Goal: Task Accomplishment & Management: Use online tool/utility

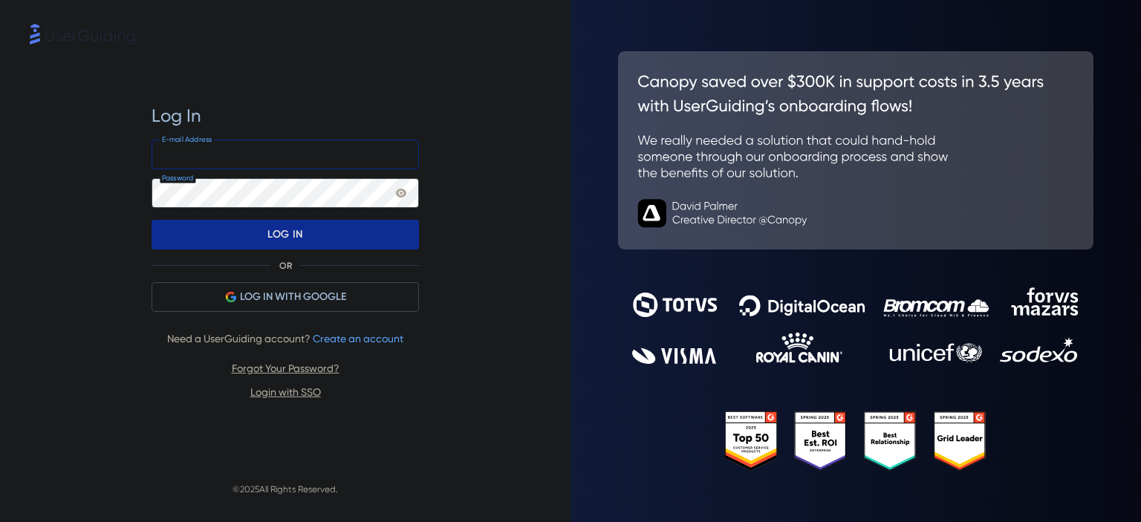
click at [238, 149] on input "email" at bounding box center [286, 155] width 268 height 30
click at [365, 76] on div "Log In E-mail Address Password LOG IN OR LOG IN WITH GOOGLE Need a UserGuiding …" at bounding box center [286, 252] width 268 height 409
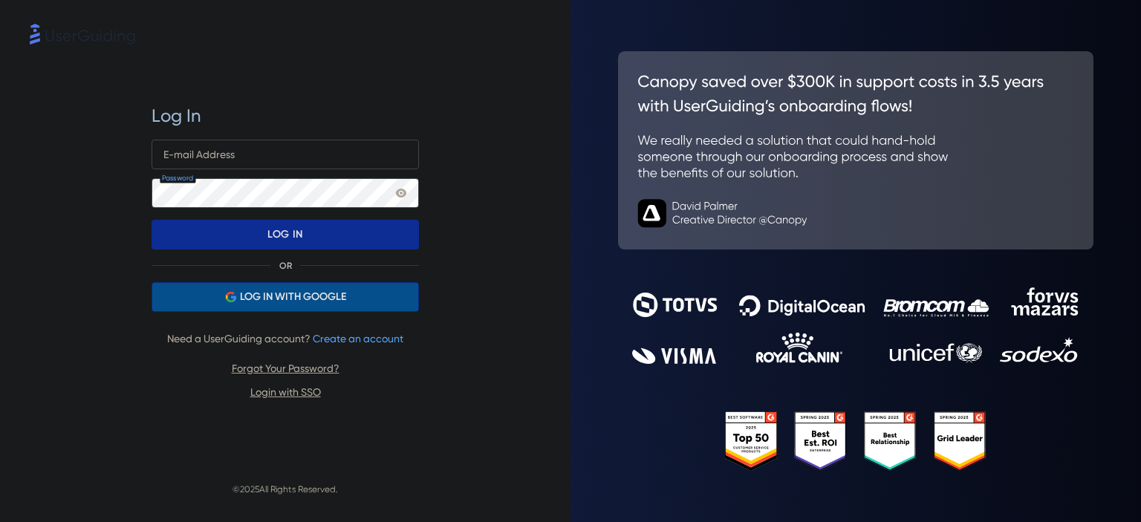
click at [250, 293] on span "LOG IN WITH GOOGLE" at bounding box center [293, 297] width 106 height 18
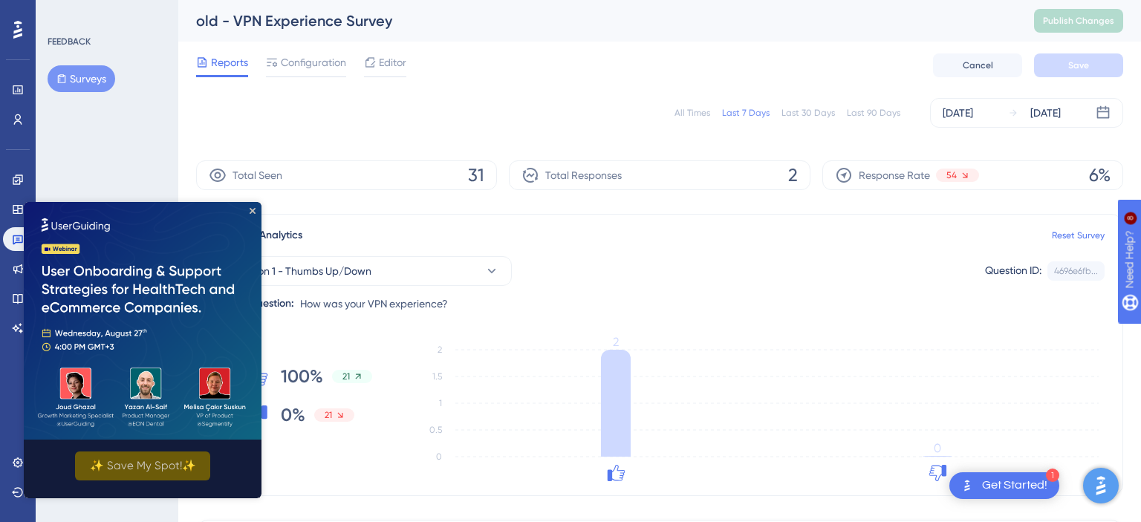
click at [249, 212] on img at bounding box center [143, 321] width 238 height 238
drag, startPoint x: 253, startPoint y: 211, endPoint x: 275, endPoint y: 412, distance: 201.9
click at [253, 211] on icon "Close Preview" at bounding box center [253, 211] width 6 height 6
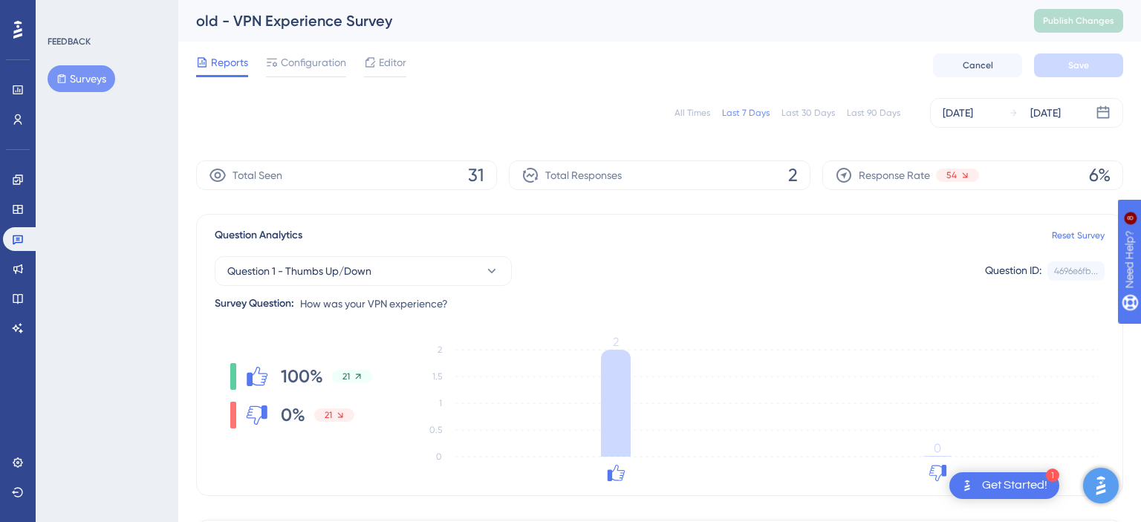
click at [85, 82] on button "Surveys" at bounding box center [82, 78] width 68 height 27
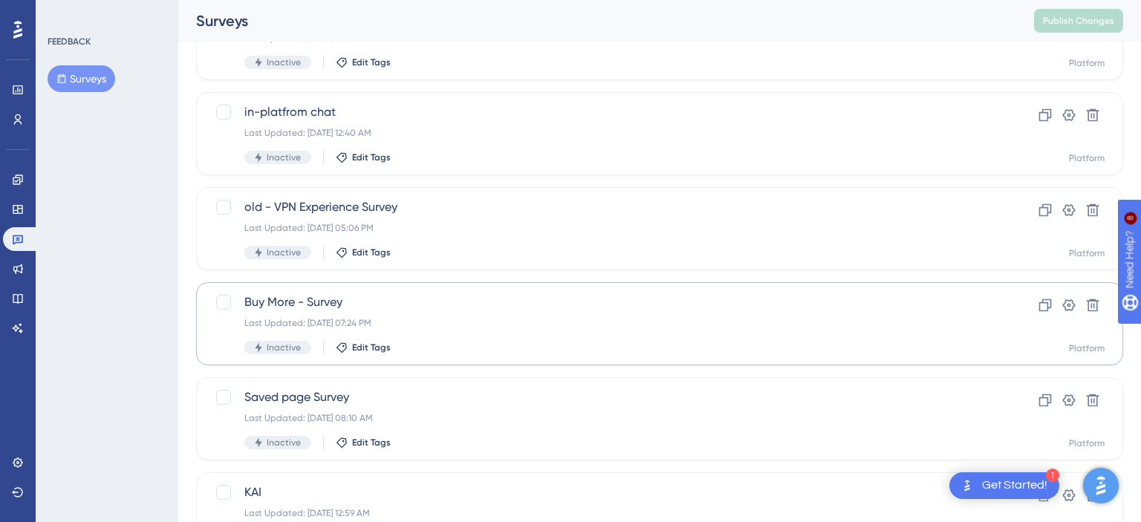
scroll to position [392, 0]
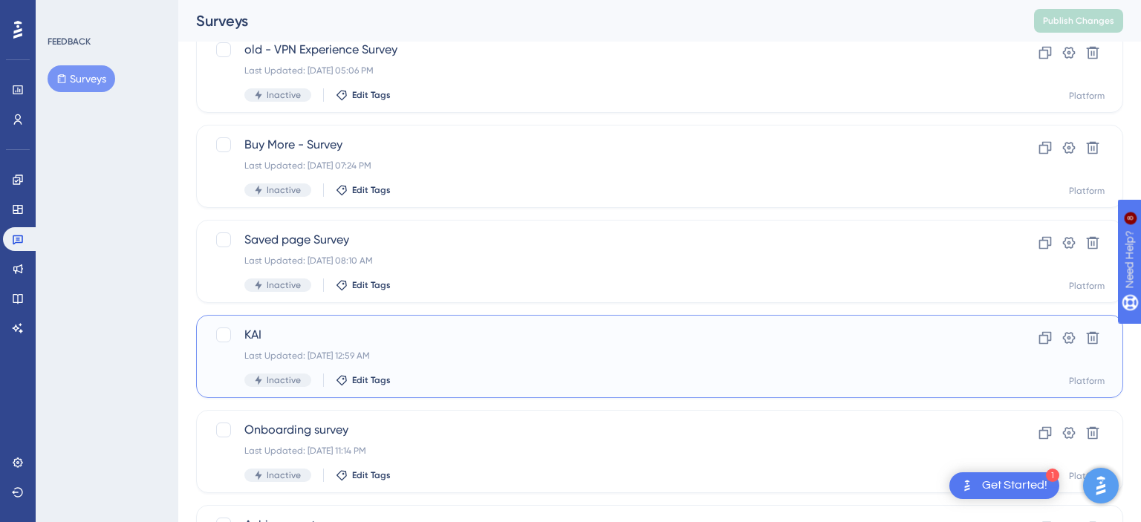
click at [689, 361] on div "Last Updated: [DATE] 12:59 AM" at bounding box center [600, 356] width 712 height 12
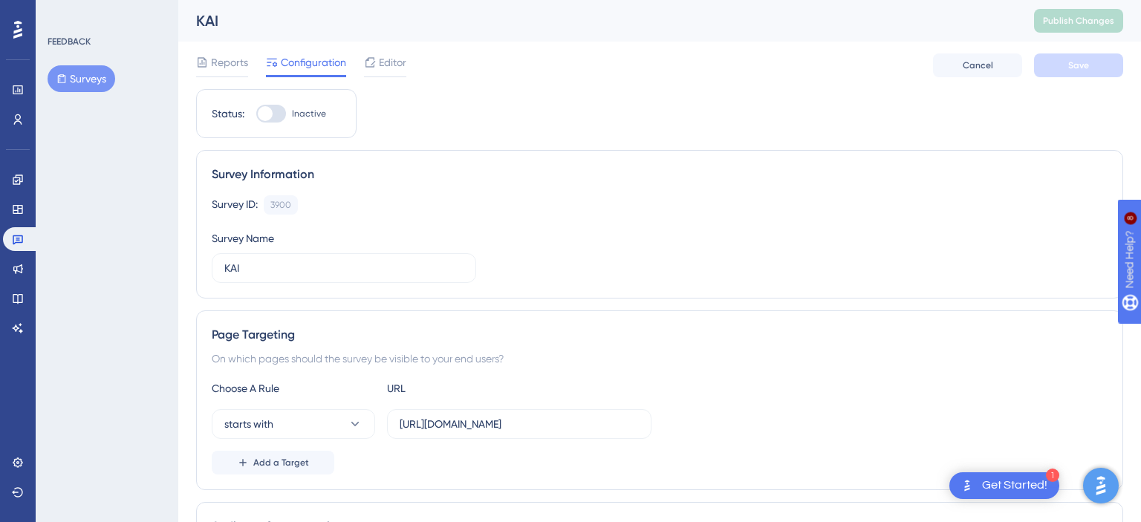
click at [68, 79] on button "Surveys" at bounding box center [82, 78] width 68 height 27
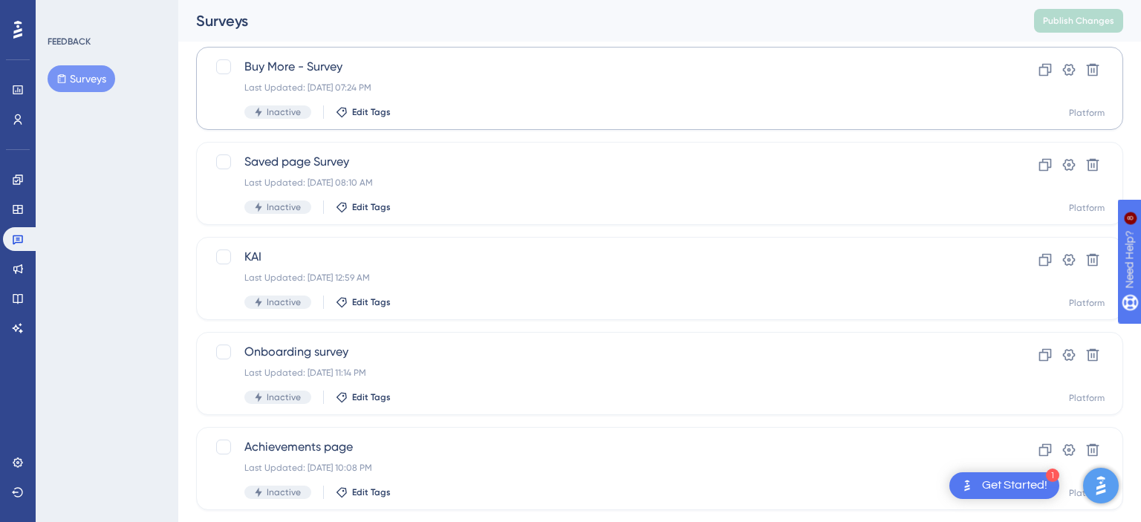
scroll to position [630, 0]
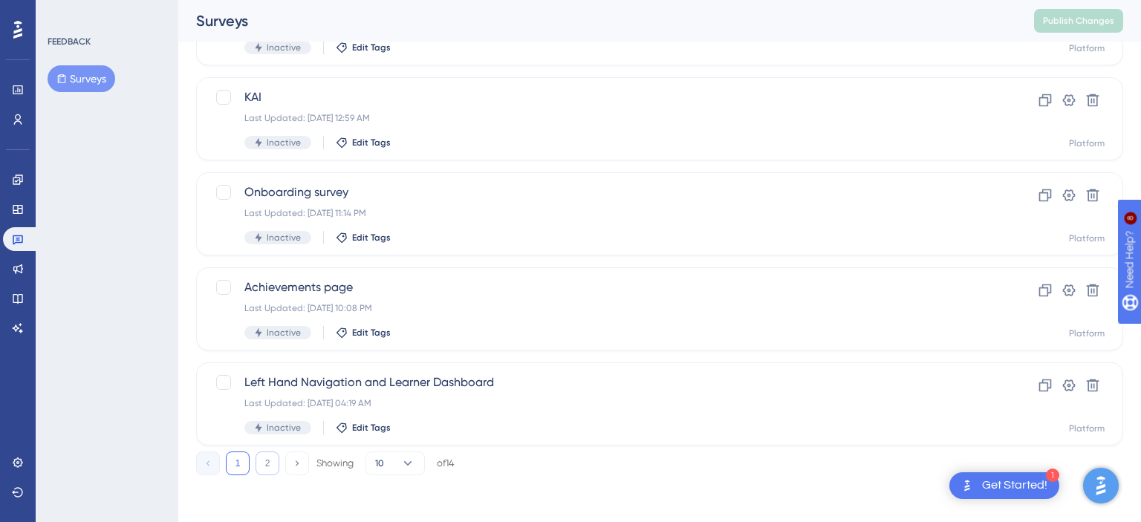
click at [266, 467] on button "2" at bounding box center [268, 464] width 24 height 24
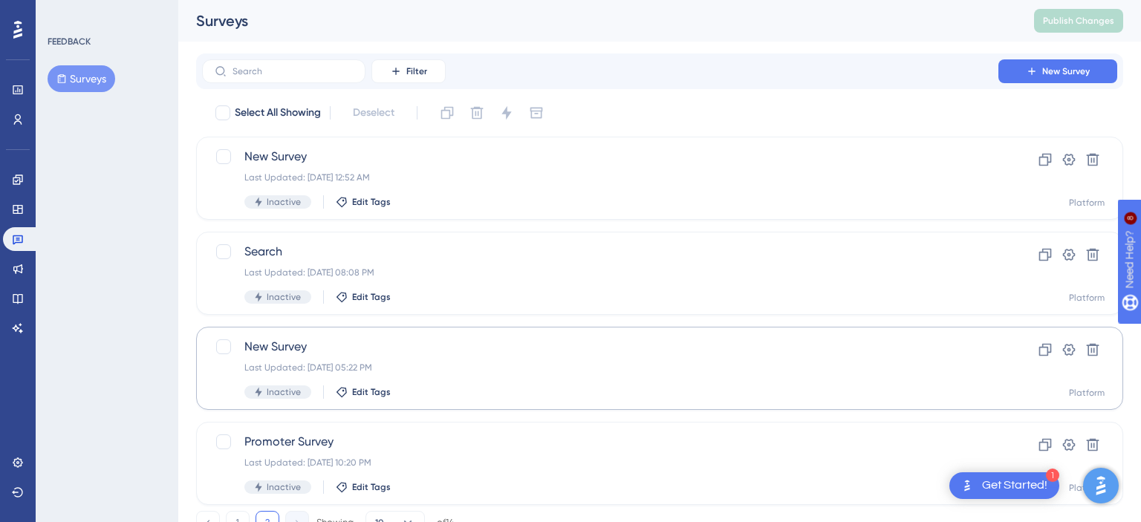
scroll to position [59, 0]
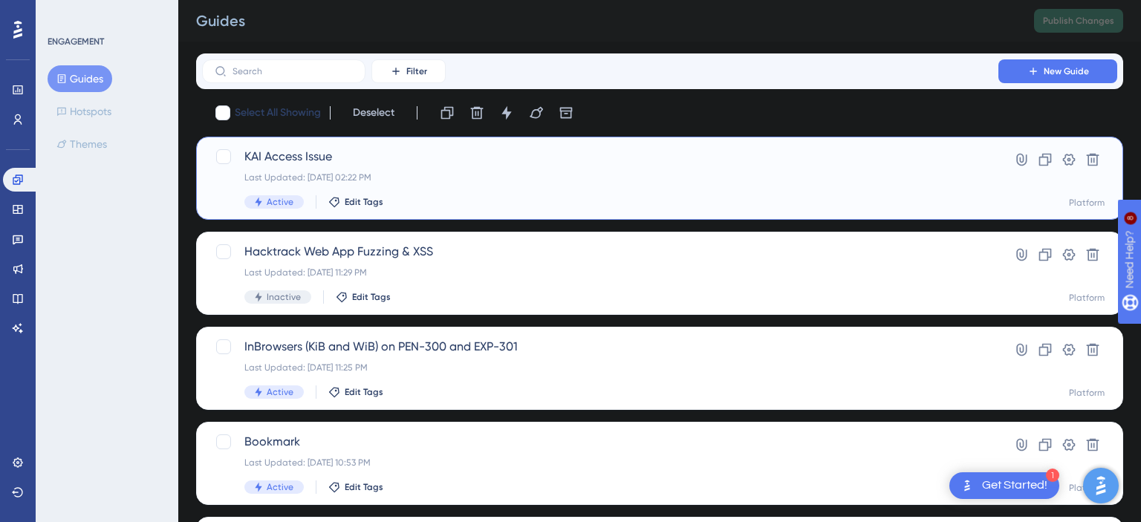
click at [554, 184] on div "KAI Access Issue Last Updated: [DATE] 02:22 PM Active Edit Tags" at bounding box center [600, 178] width 712 height 61
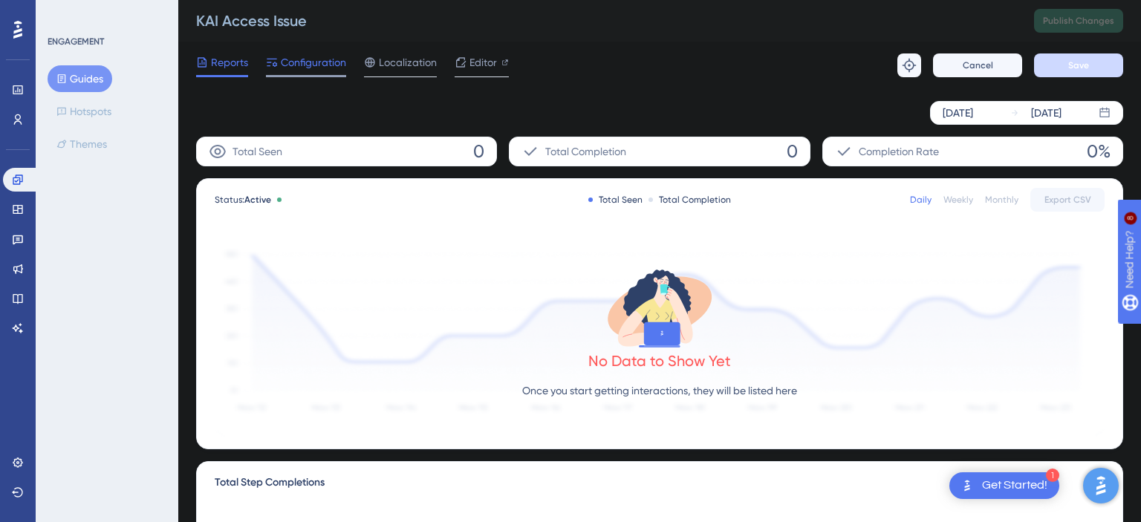
click at [317, 67] on span "Configuration" at bounding box center [313, 63] width 65 height 18
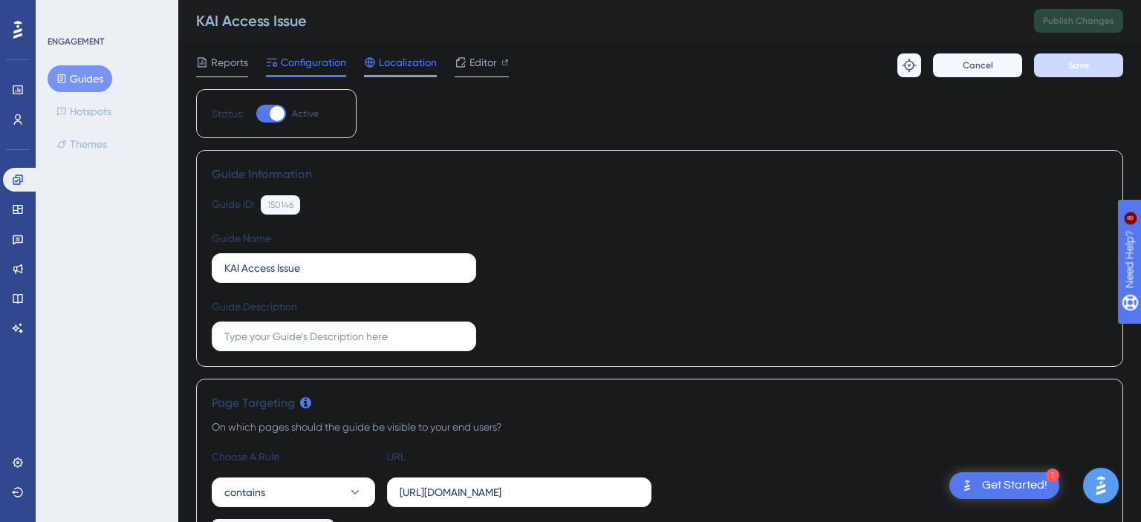
click at [412, 68] on span "Localization" at bounding box center [408, 63] width 58 height 18
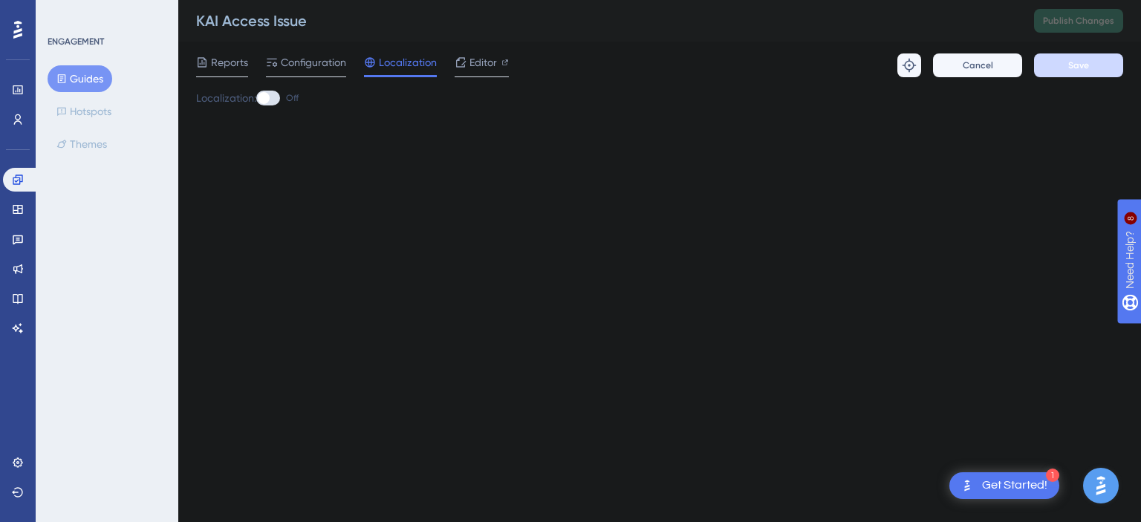
click at [510, 62] on div "Reports Configuration Localization Editor Troubleshoot Cancel Save" at bounding box center [659, 66] width 927 height 48
click at [483, 61] on span "Editor" at bounding box center [483, 63] width 27 height 18
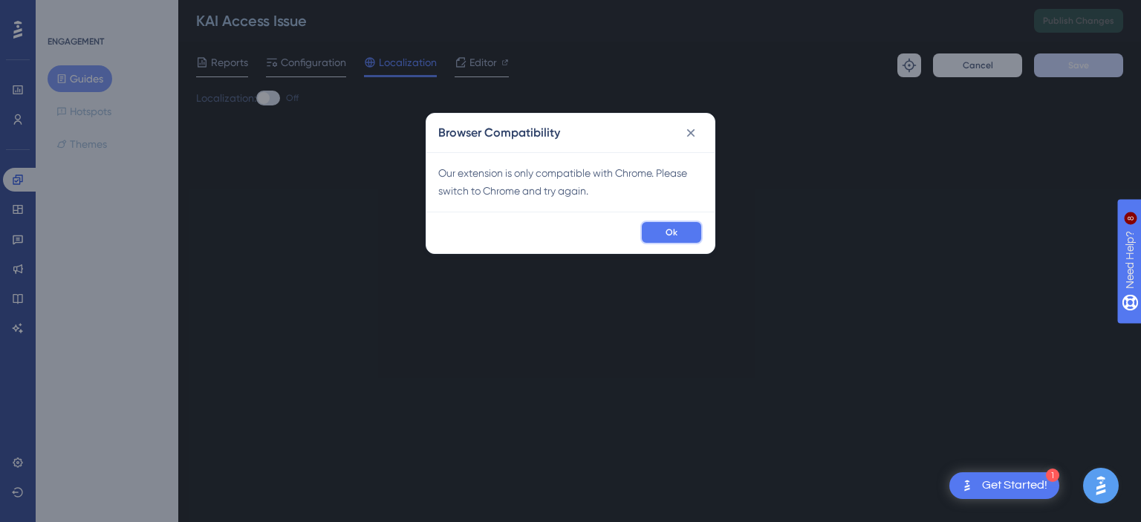
click at [669, 235] on span "Ok" at bounding box center [672, 233] width 12 height 12
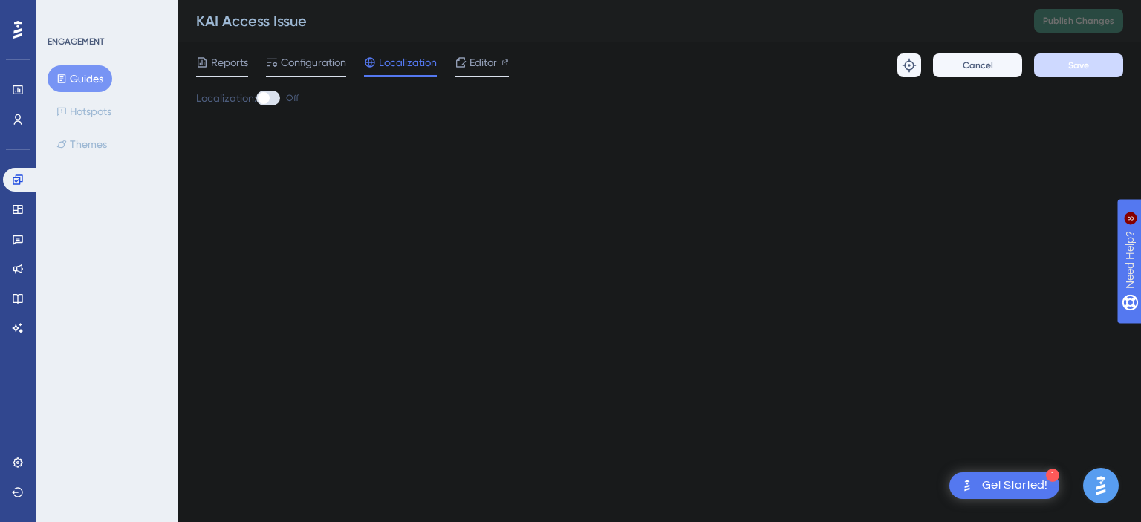
click at [798, 0] on html "1 Get Started! Performance Users Engagement Widgets Feedback Product Updates Kn…" at bounding box center [570, 0] width 1141 height 0
click at [486, 64] on span "Editor" at bounding box center [483, 63] width 27 height 18
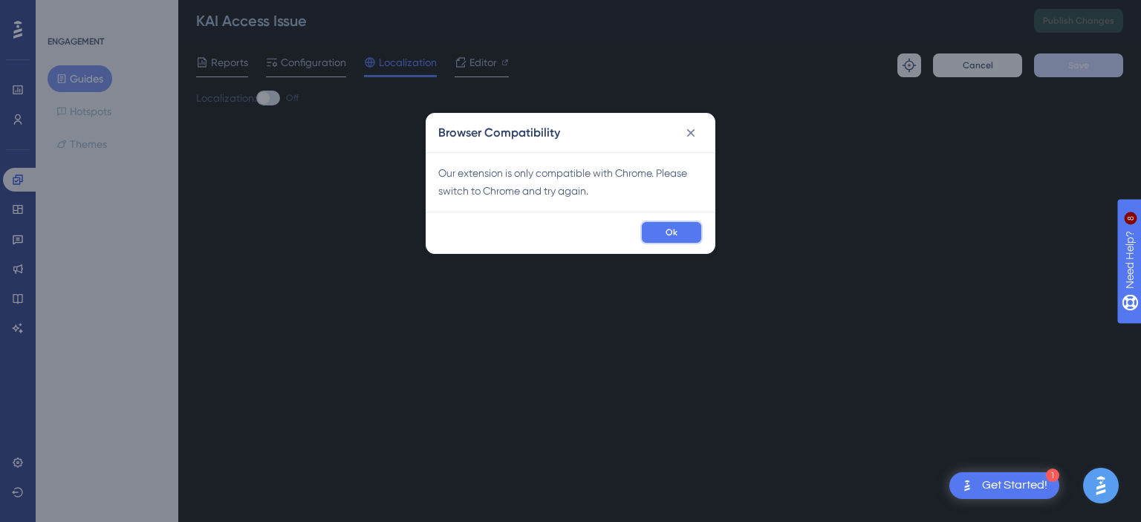
click at [677, 236] on span "Ok" at bounding box center [672, 233] width 12 height 12
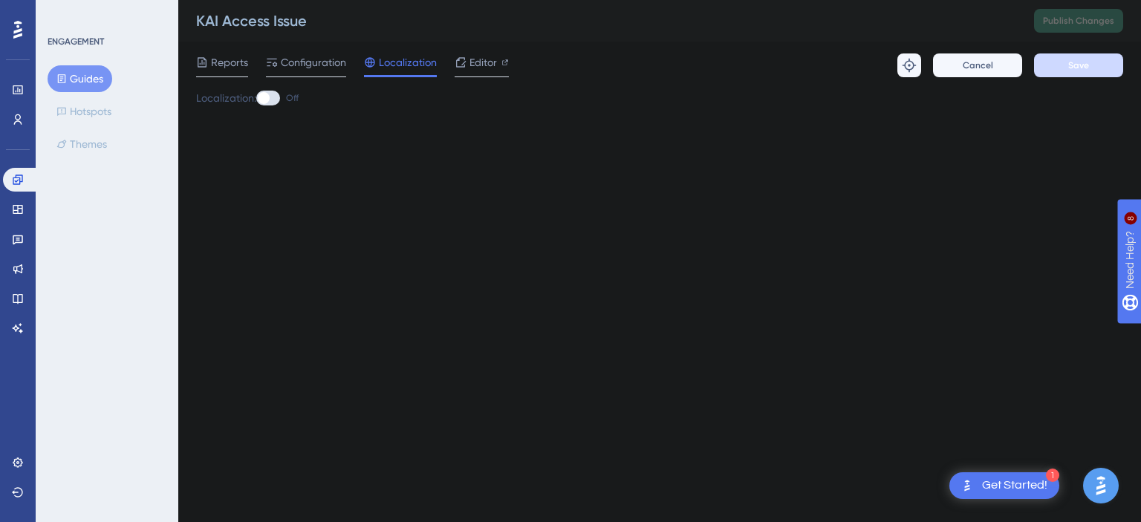
click at [985, 0] on html "1 Get Started! Performance Users Engagement Widgets Feedback Product Updates Kn…" at bounding box center [570, 0] width 1141 height 0
